Goal: Navigation & Orientation: Find specific page/section

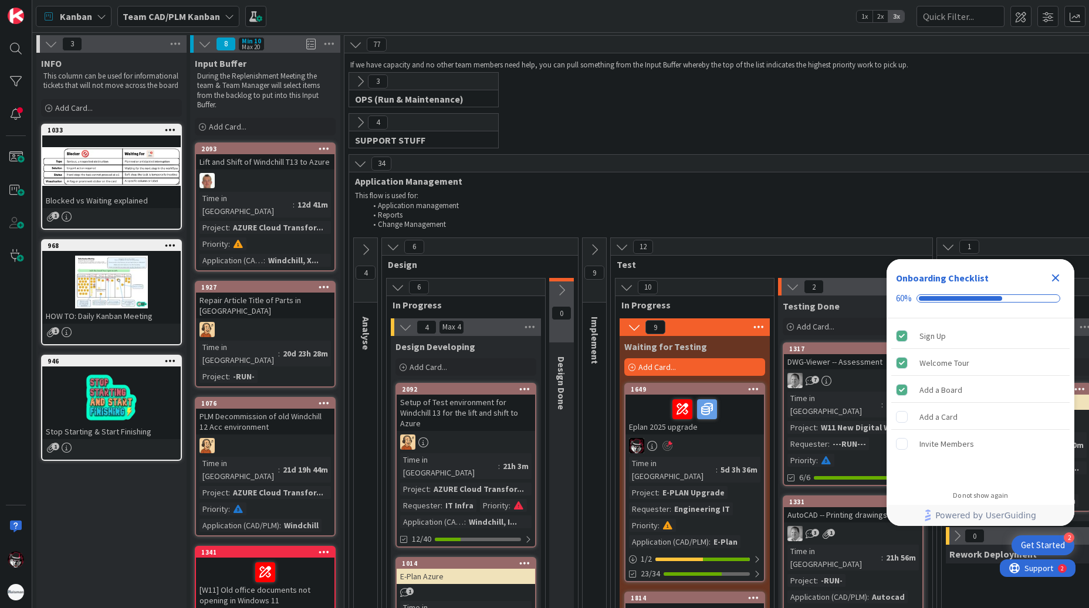
click at [1051, 279] on icon "Close Checklist" at bounding box center [1056, 278] width 14 height 14
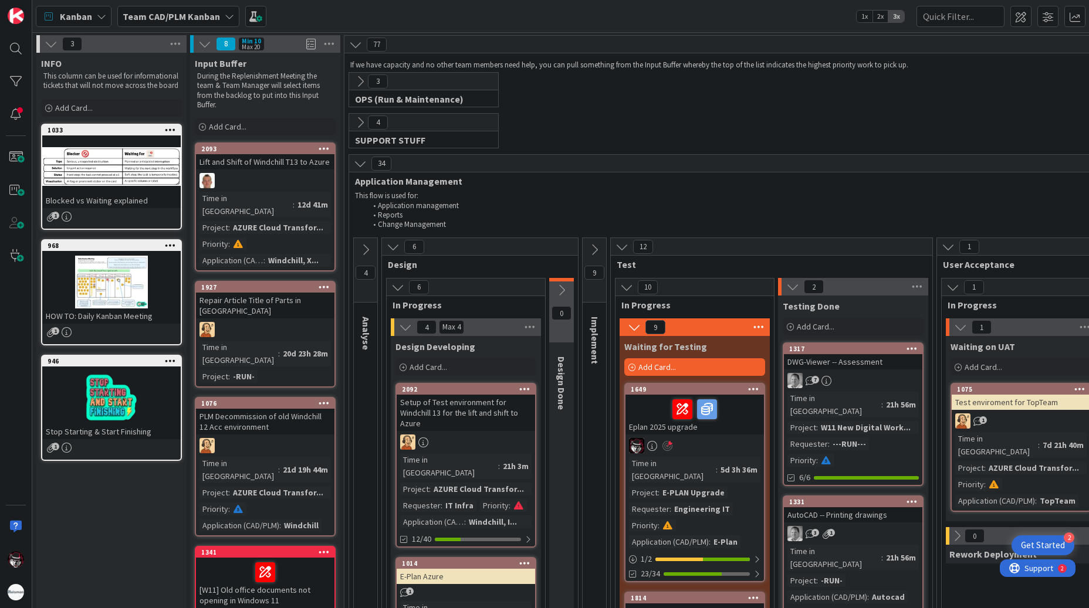
click at [718, 467] on div "5d 3h 36m" at bounding box center [739, 470] width 43 height 13
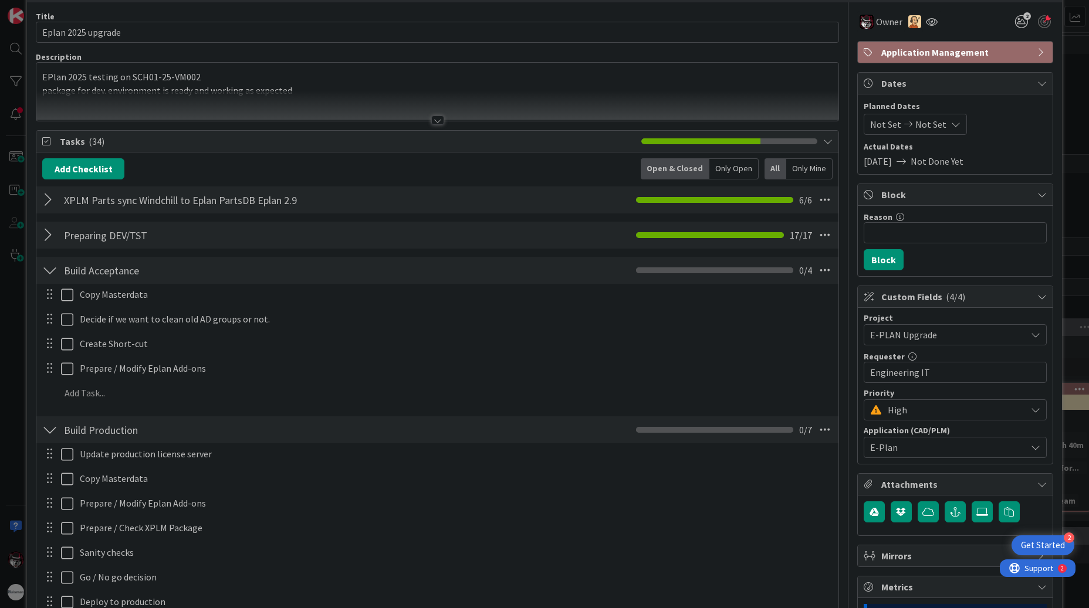
scroll to position [176, 0]
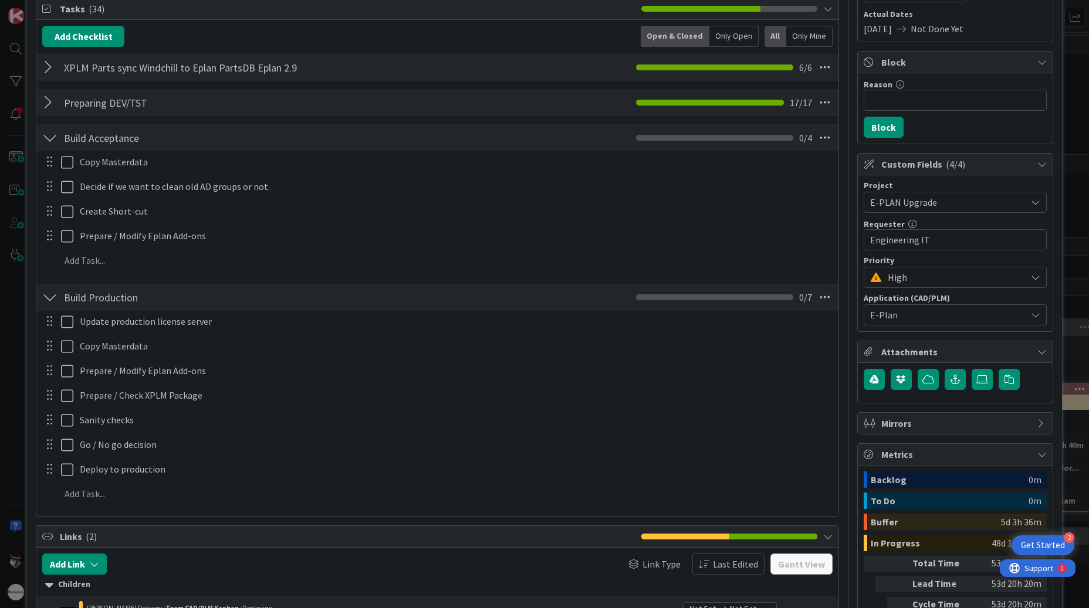
click at [45, 106] on div at bounding box center [49, 102] width 15 height 21
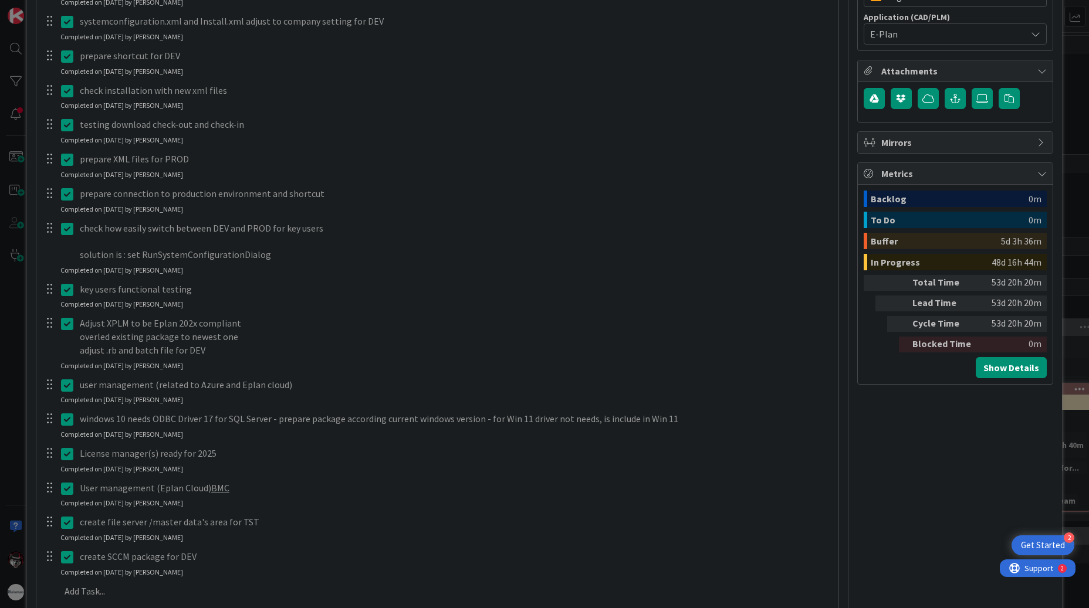
scroll to position [528, 0]
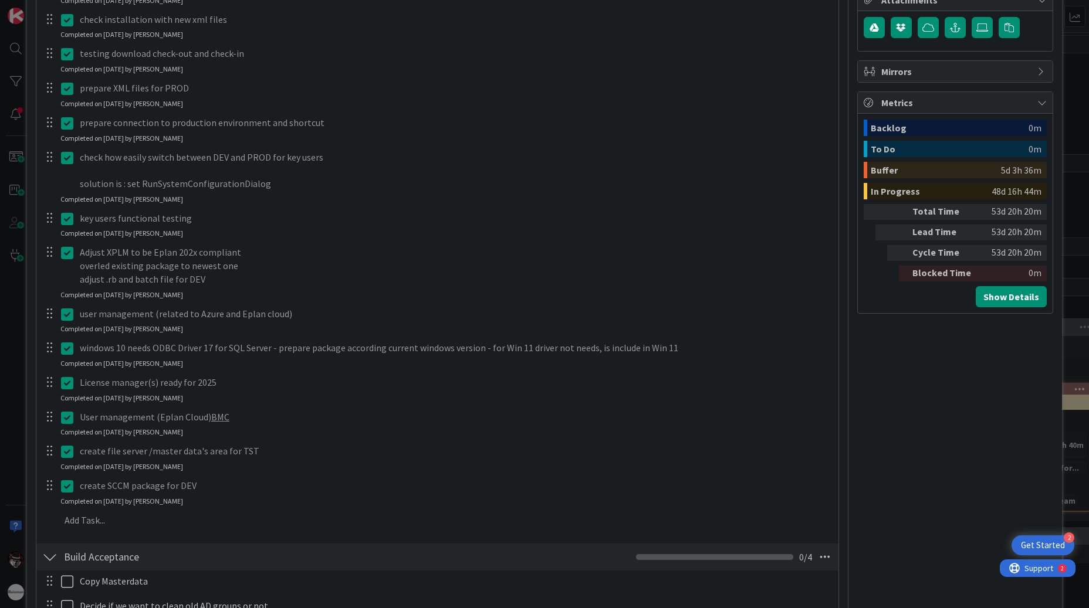
click at [195, 220] on p "key users functional testing" at bounding box center [455, 218] width 750 height 13
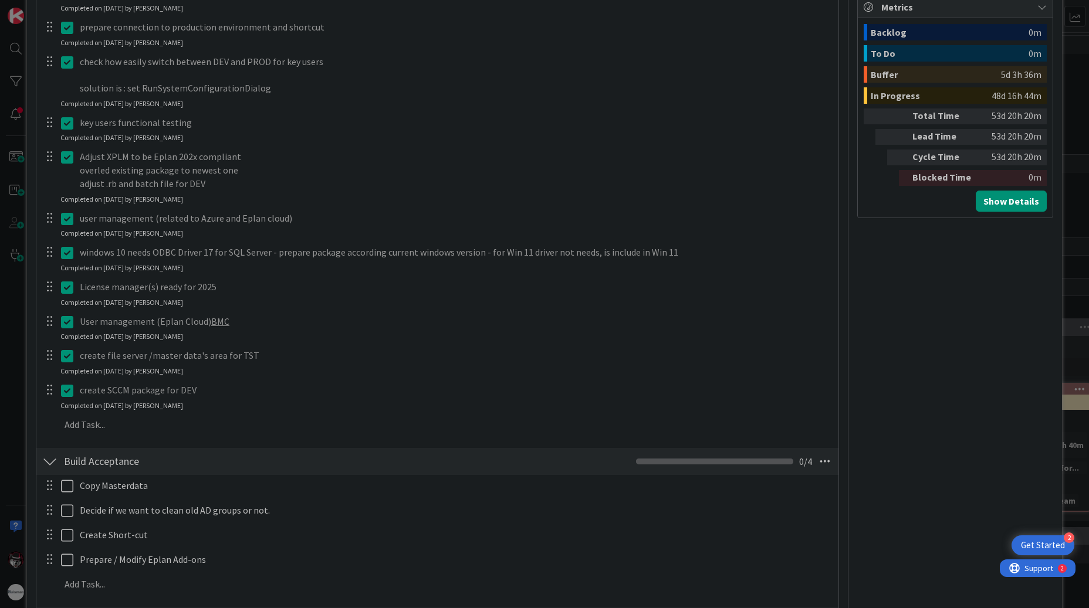
scroll to position [469, 0]
